Goal: Information Seeking & Learning: Learn about a topic

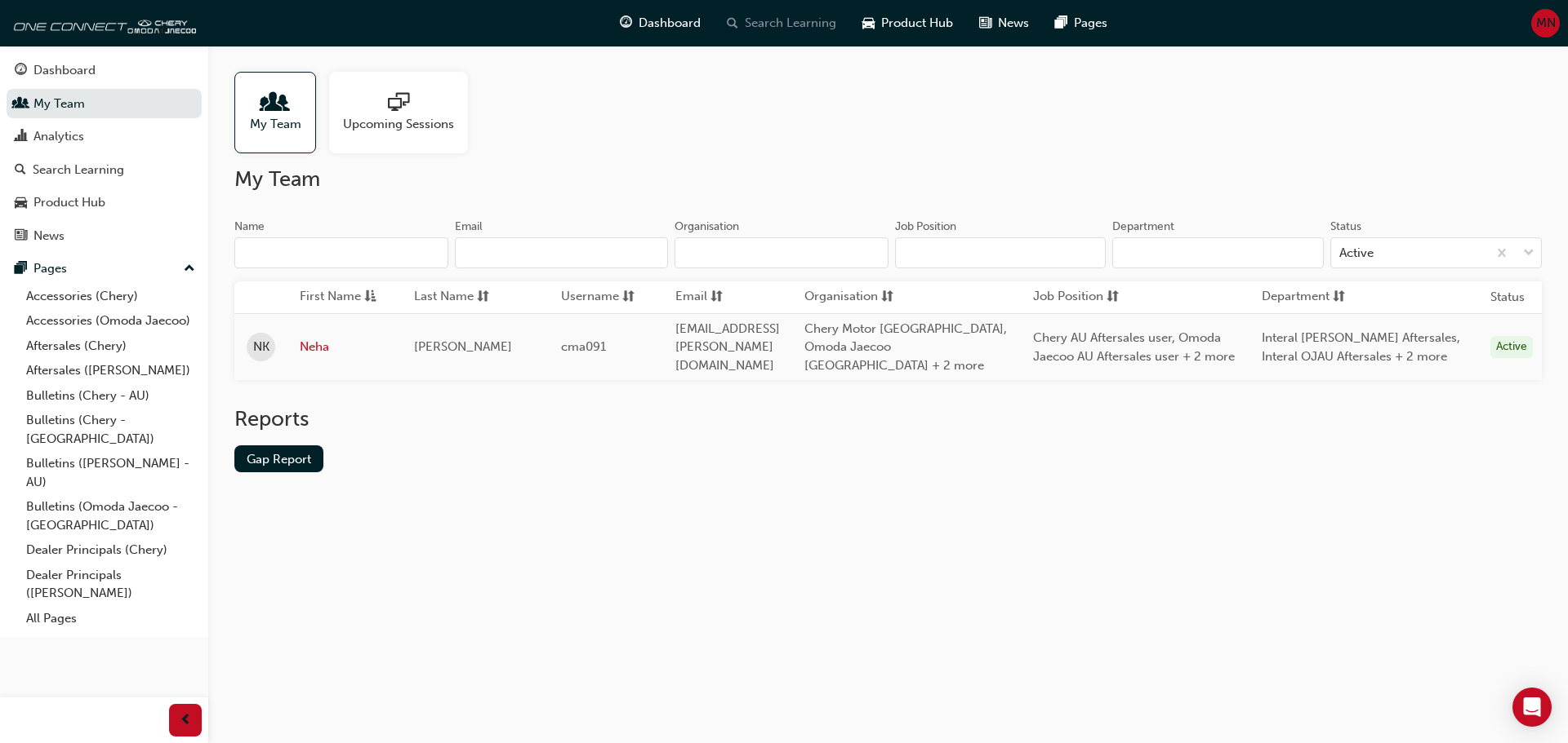
click at [808, 15] on span "Search Learning" at bounding box center [790, 24] width 92 height 19
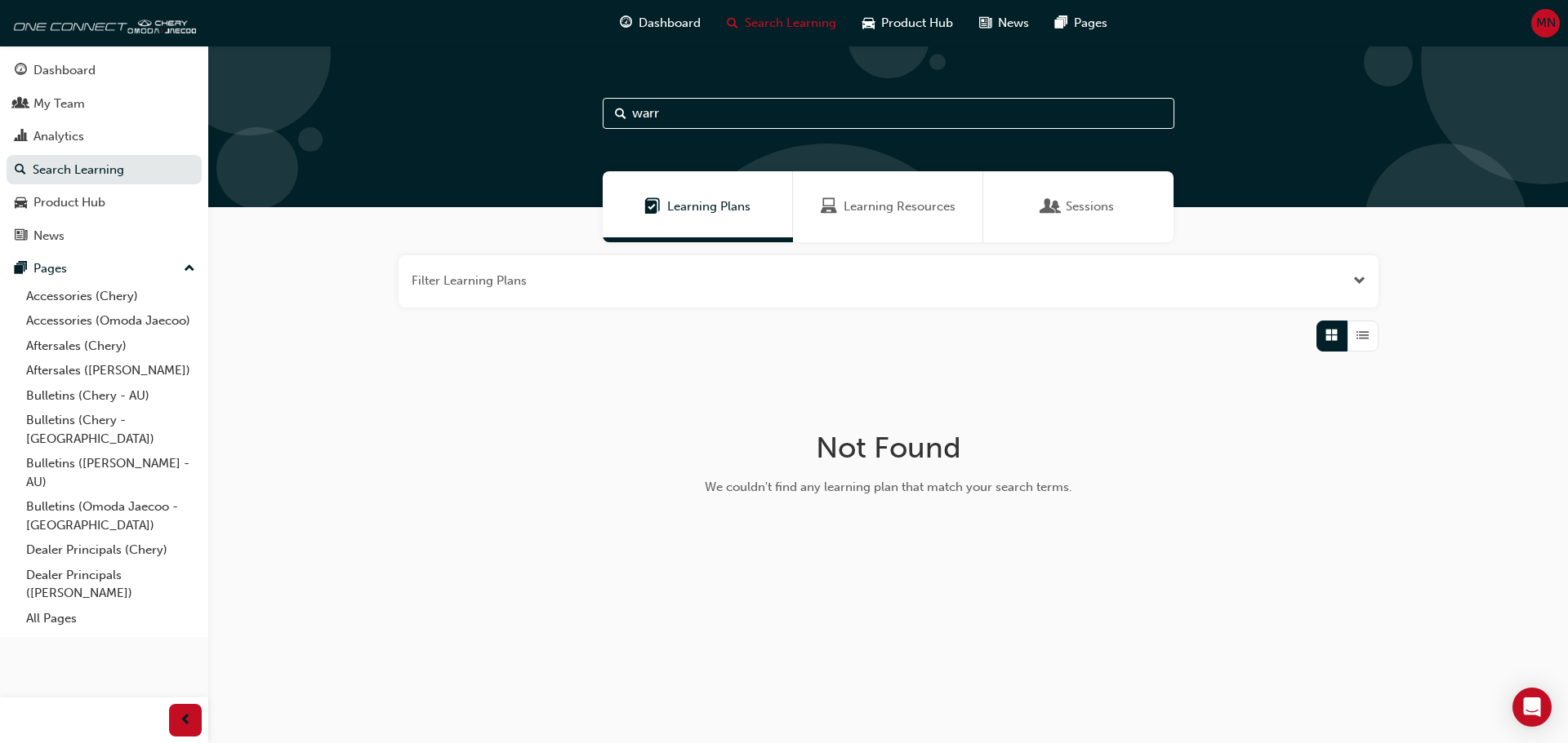
click at [844, 211] on span "Learning Resources" at bounding box center [899, 207] width 111 height 19
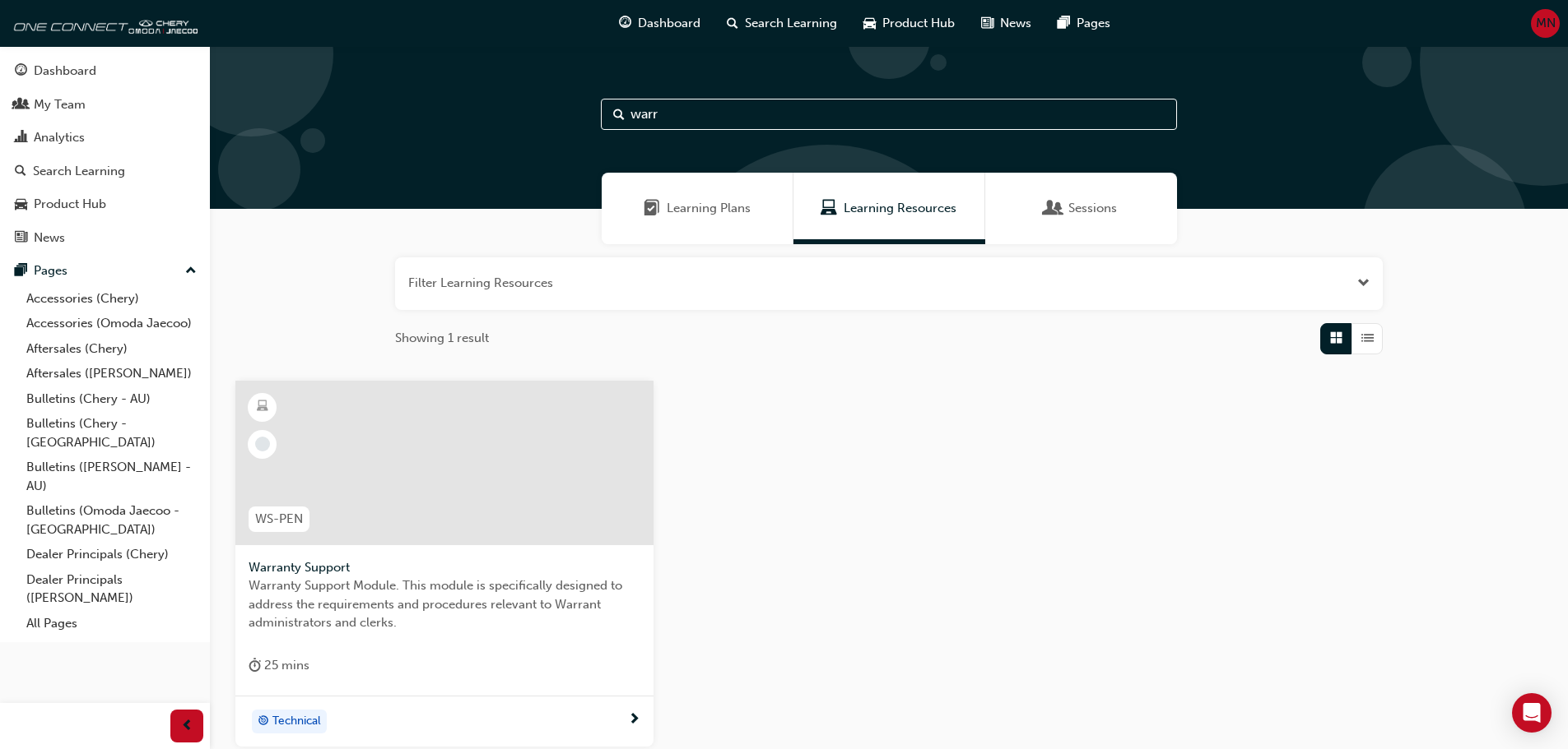
click at [389, 521] on div at bounding box center [444, 463] width 418 height 165
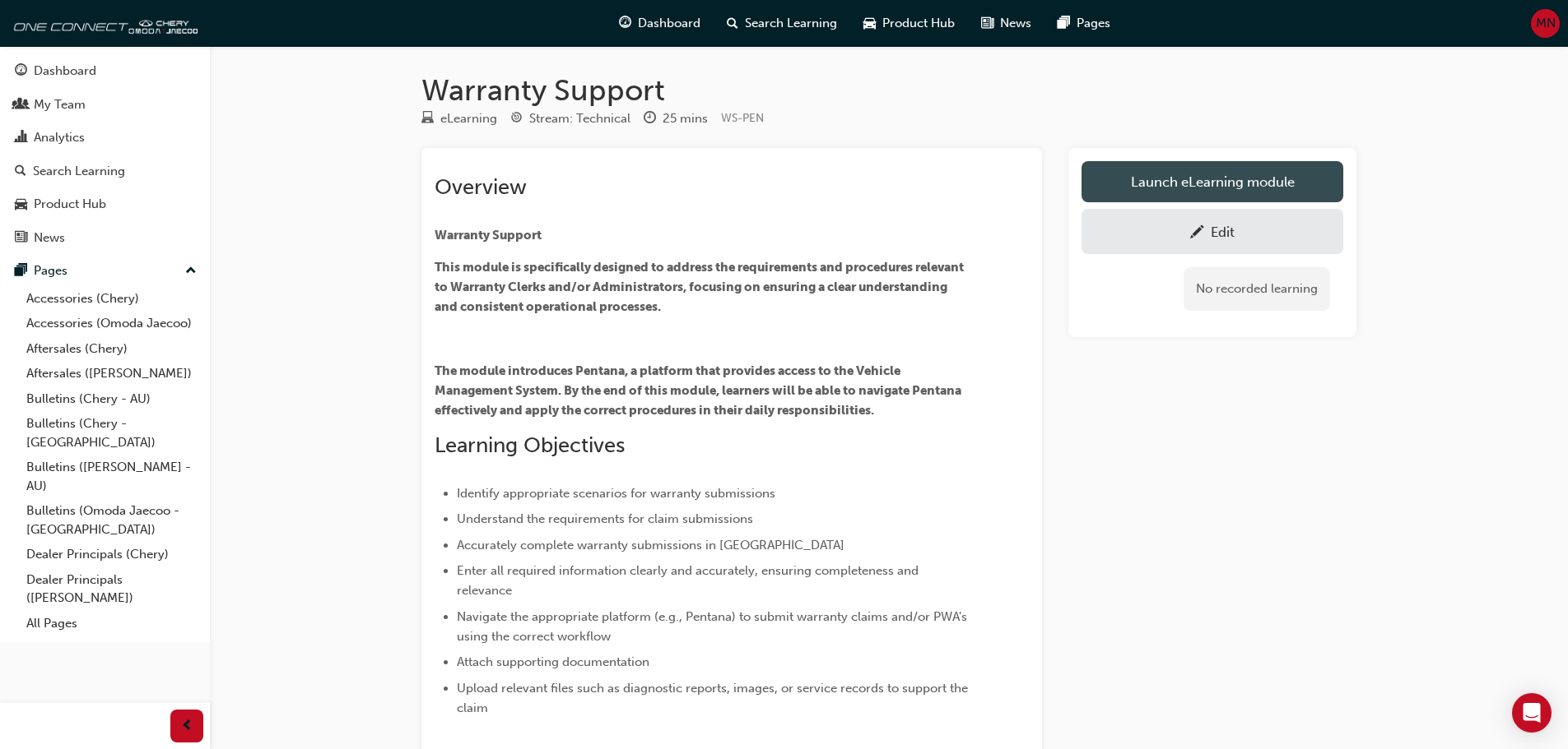
click at [1195, 179] on link "Launch eLearning module" at bounding box center [1212, 181] width 262 height 41
